Goal: Obtain resource: Obtain resource

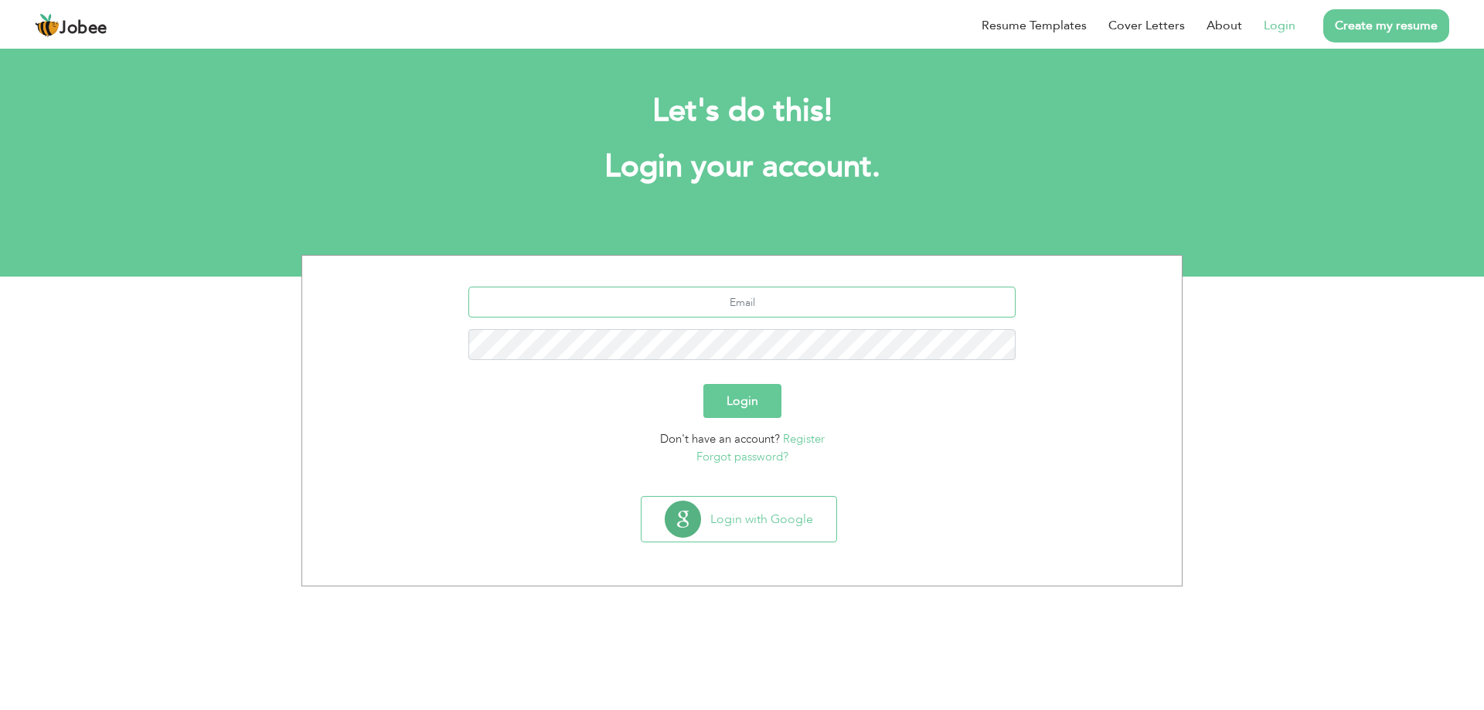
click at [771, 308] on input "text" at bounding box center [742, 302] width 548 height 31
type input "gamesstudio120@gmail.com"
click at [826, 308] on input "gamesstudio120@gmail.com" at bounding box center [742, 302] width 548 height 31
drag, startPoint x: 828, startPoint y: 305, endPoint x: 605, endPoint y: 280, distance: 224.7
click at [609, 287] on input "gamesstudio120@gmail.com" at bounding box center [742, 302] width 548 height 31
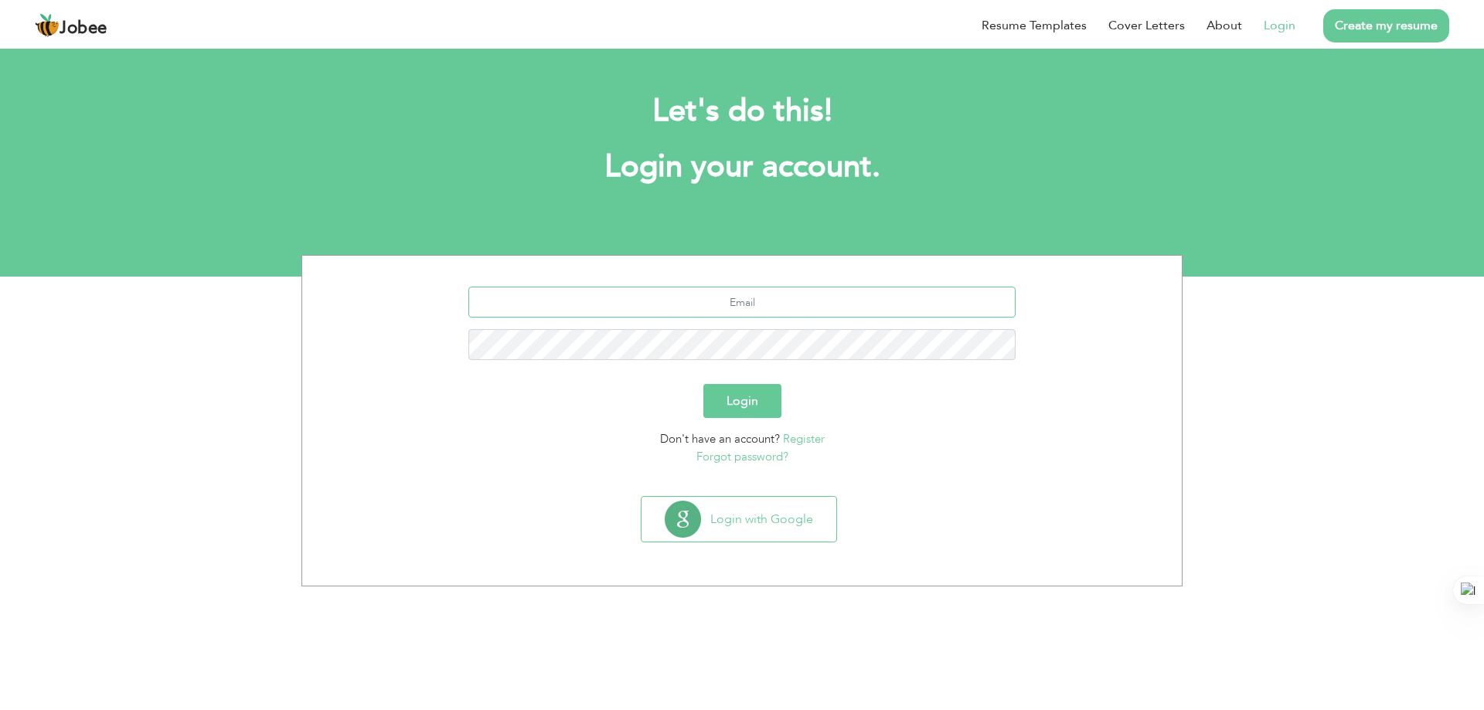
click at [789, 294] on input "text" at bounding box center [742, 302] width 548 height 31
click at [783, 314] on input "text" at bounding box center [742, 302] width 548 height 31
type input "khan.maazkhan120@gmail.com"
click at [703, 384] on button "Login" at bounding box center [742, 401] width 78 height 34
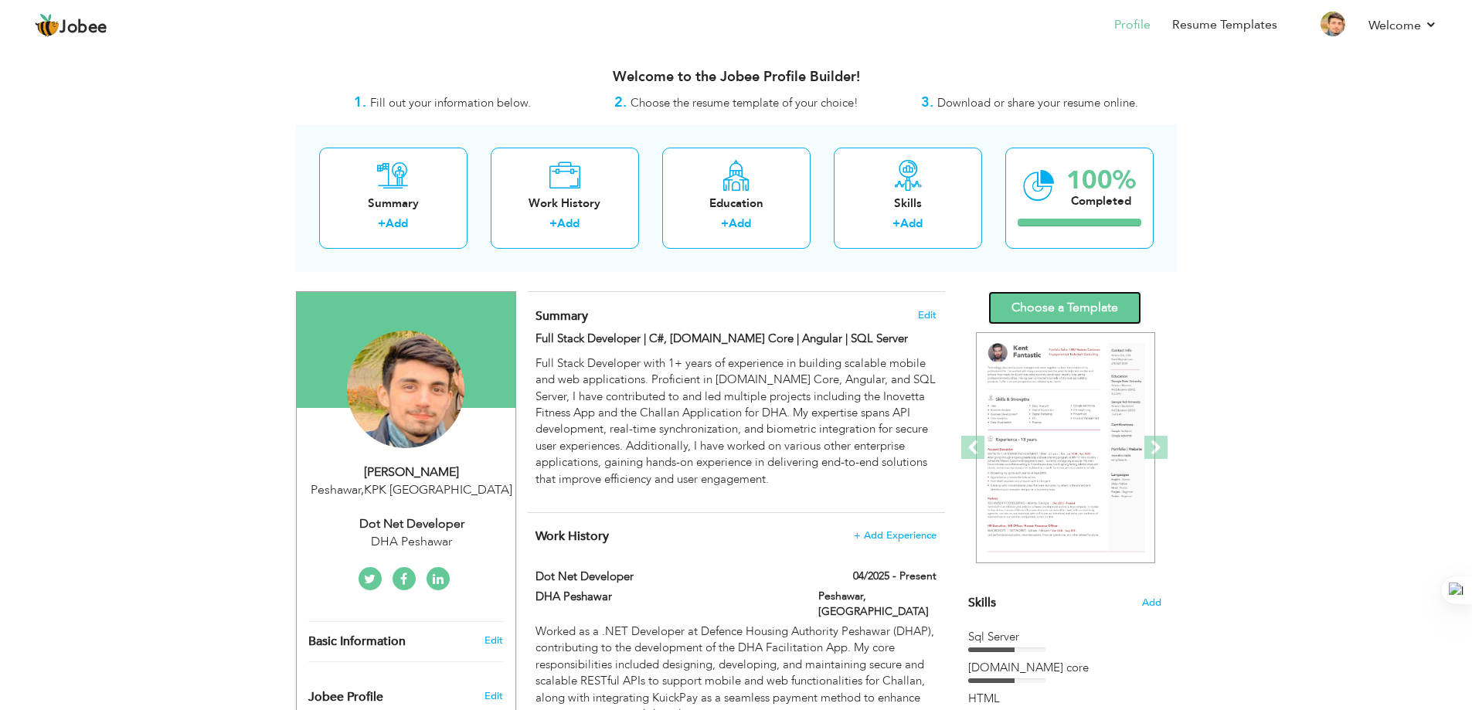
click at [1056, 313] on link "Choose a Template" at bounding box center [1064, 307] width 153 height 33
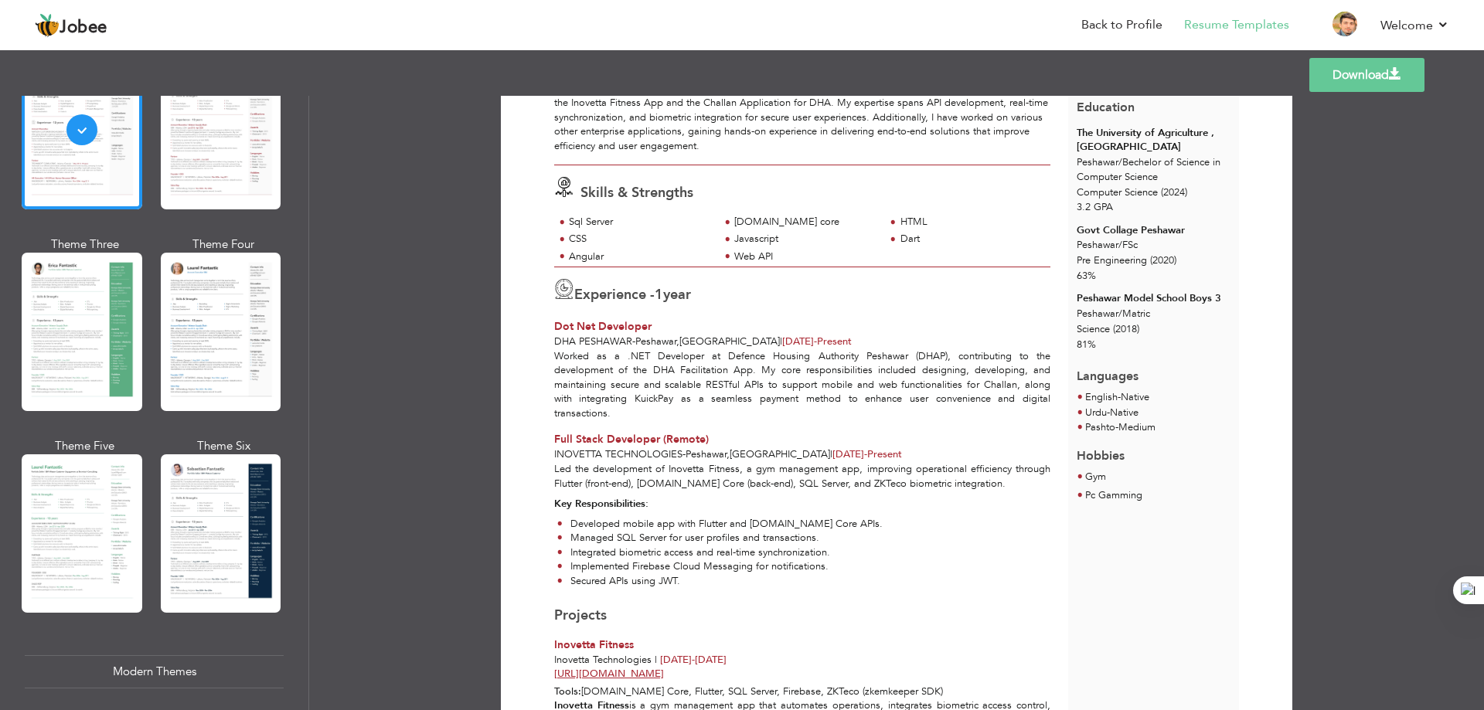
scroll to position [403, 0]
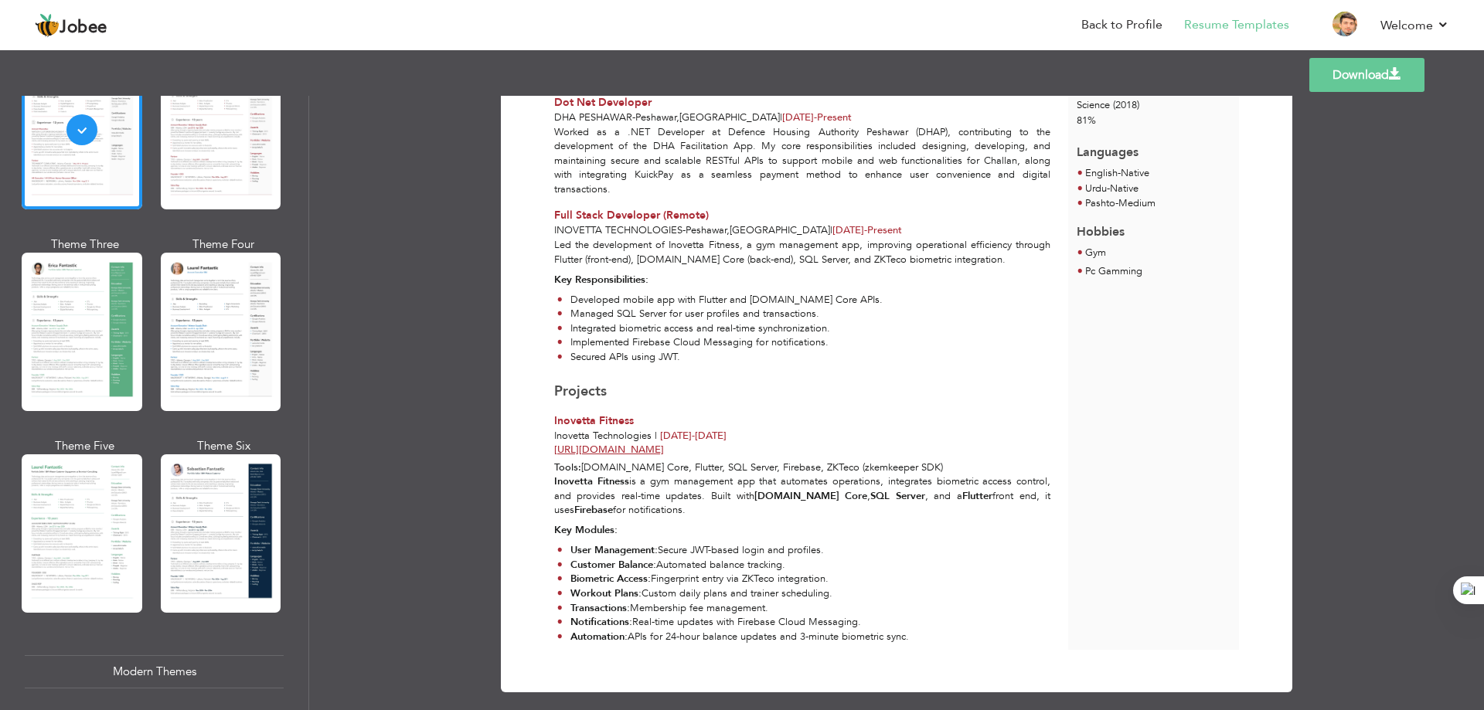
click at [1366, 66] on link "Download" at bounding box center [1366, 75] width 115 height 34
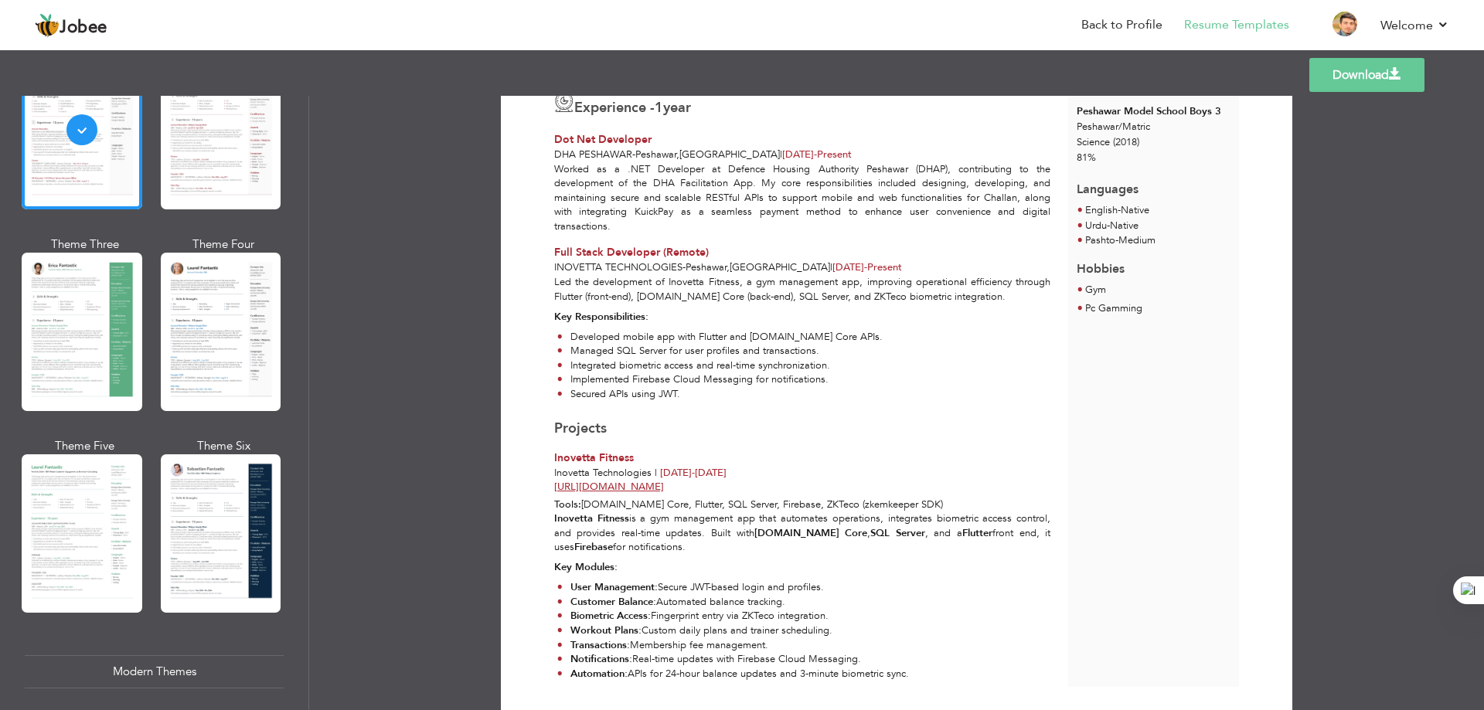
scroll to position [17, 0]
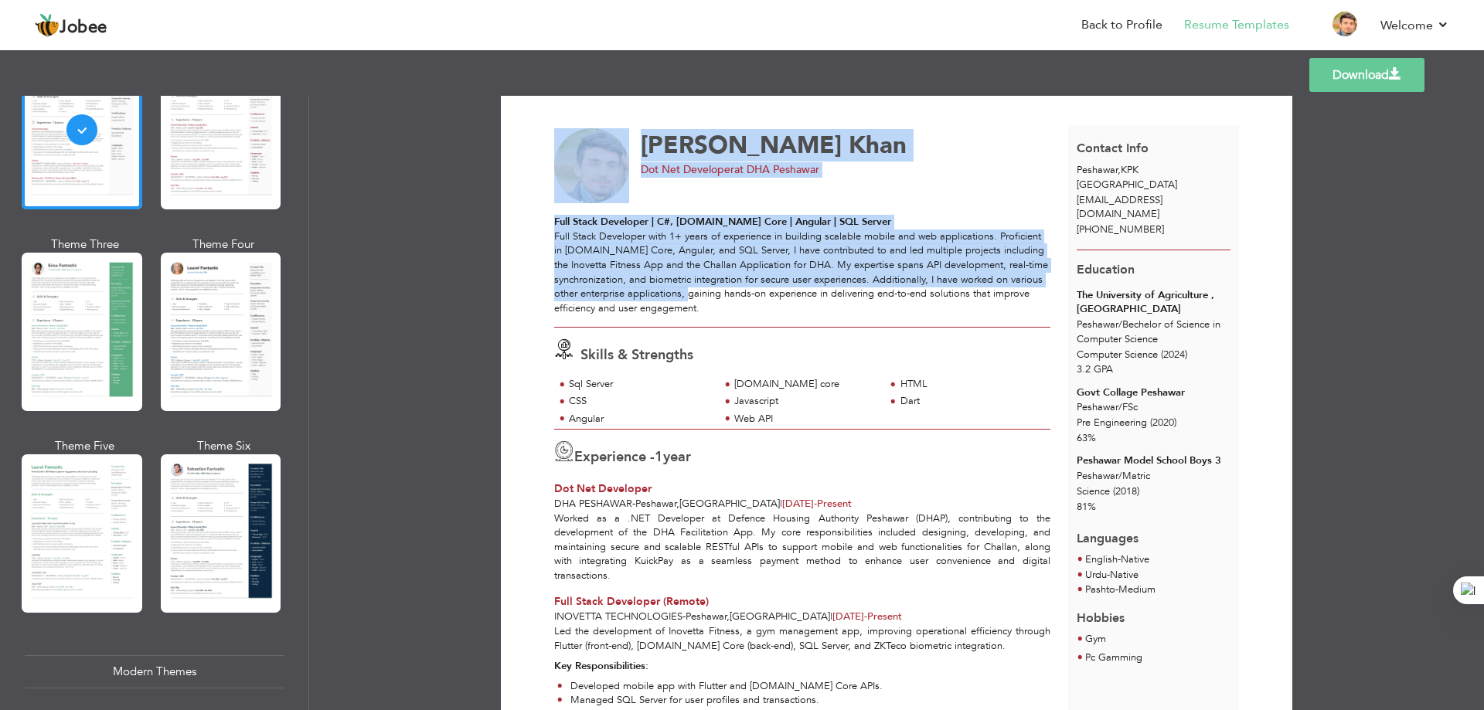
drag, startPoint x: 549, startPoint y: 234, endPoint x: 712, endPoint y: 301, distance: 175.4
click at [712, 299] on div "Download Maaz Khan Dot Net Developer at DHA Peshawar Full Stack Developer | C#,…" at bounding box center [896, 580] width 737 height 957
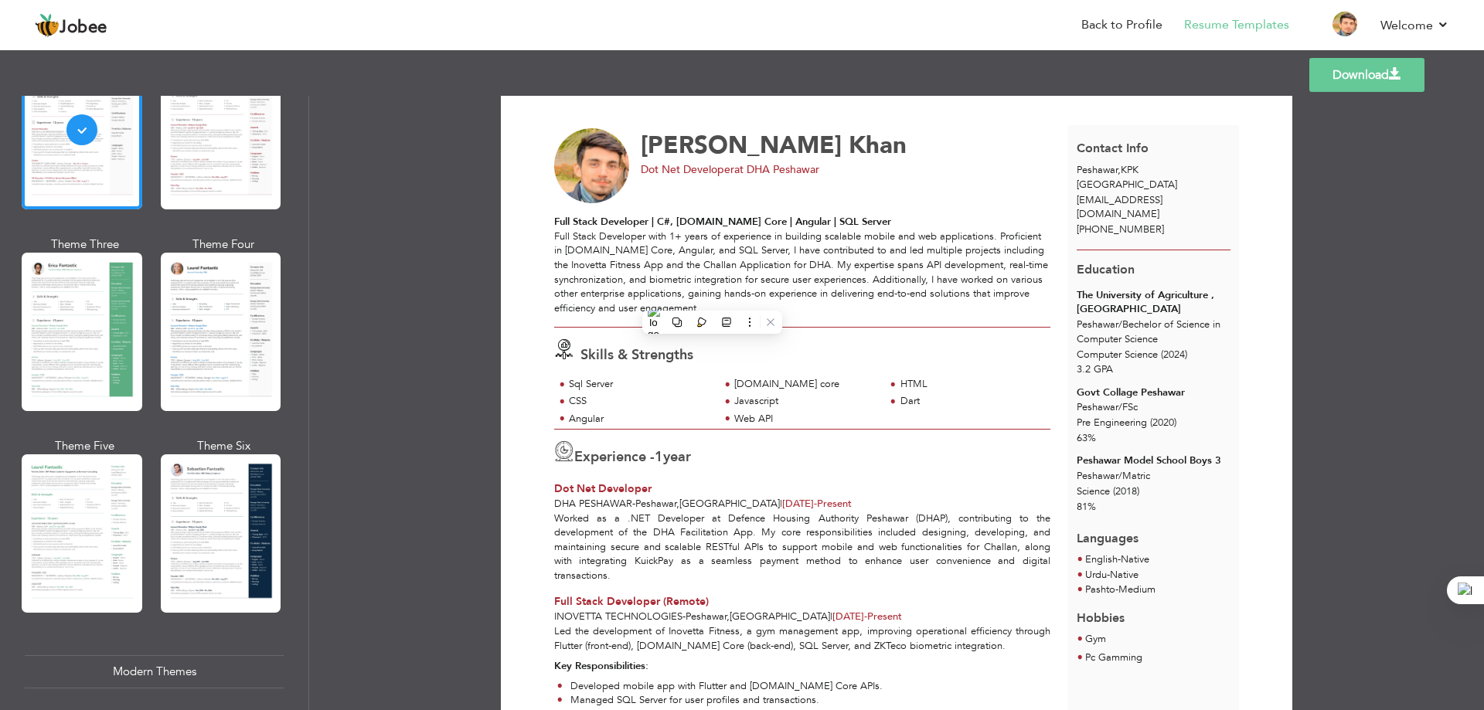
click at [713, 302] on p "Full Stack Developer with 1+ years of experience in building scalable mobile an…" at bounding box center [802, 272] width 496 height 86
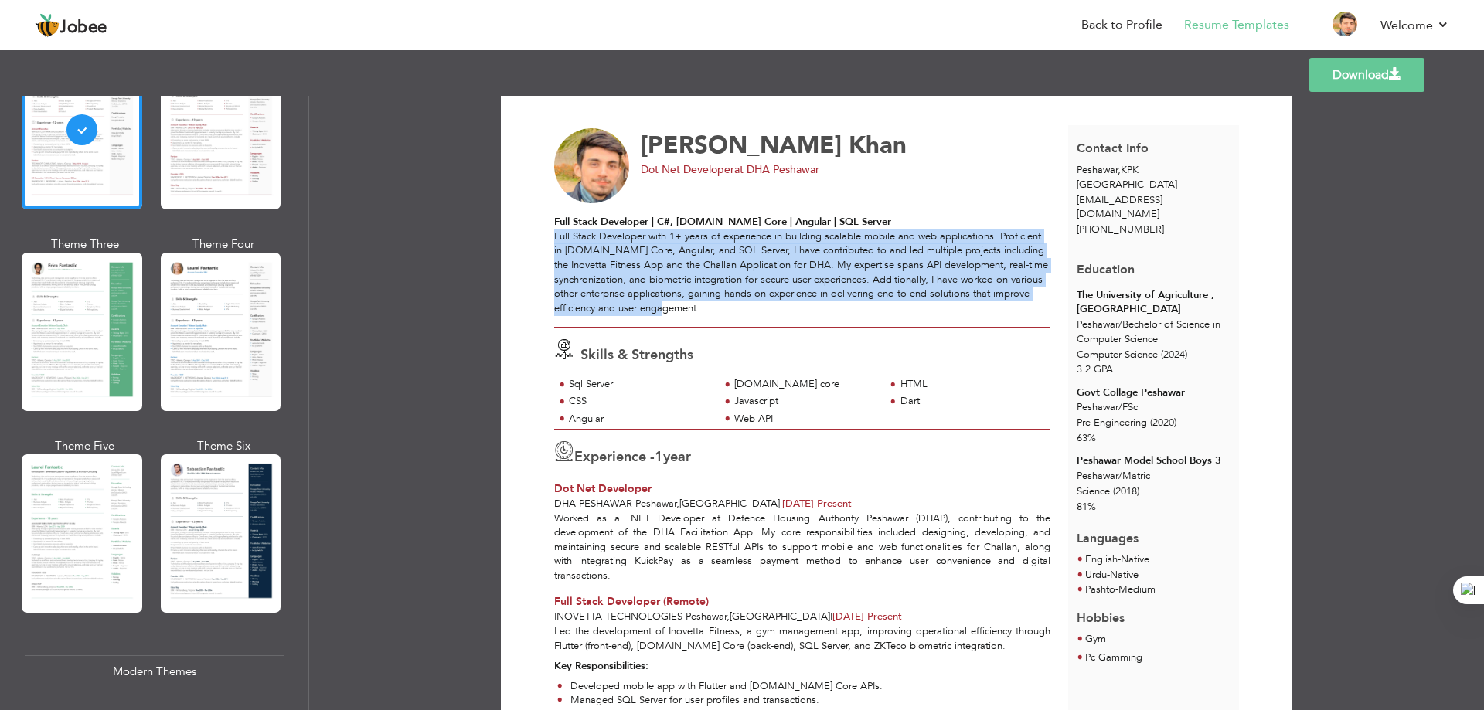
drag, startPoint x: 695, startPoint y: 309, endPoint x: 552, endPoint y: 236, distance: 159.7
click at [554, 236] on p "Full Stack Developer with 1+ years of experience in building scalable mobile an…" at bounding box center [802, 272] width 496 height 86
copy p "Full Stack Developer with 1+ years of experience in building scalable mobile an…"
